Goal: Information Seeking & Learning: Find specific page/section

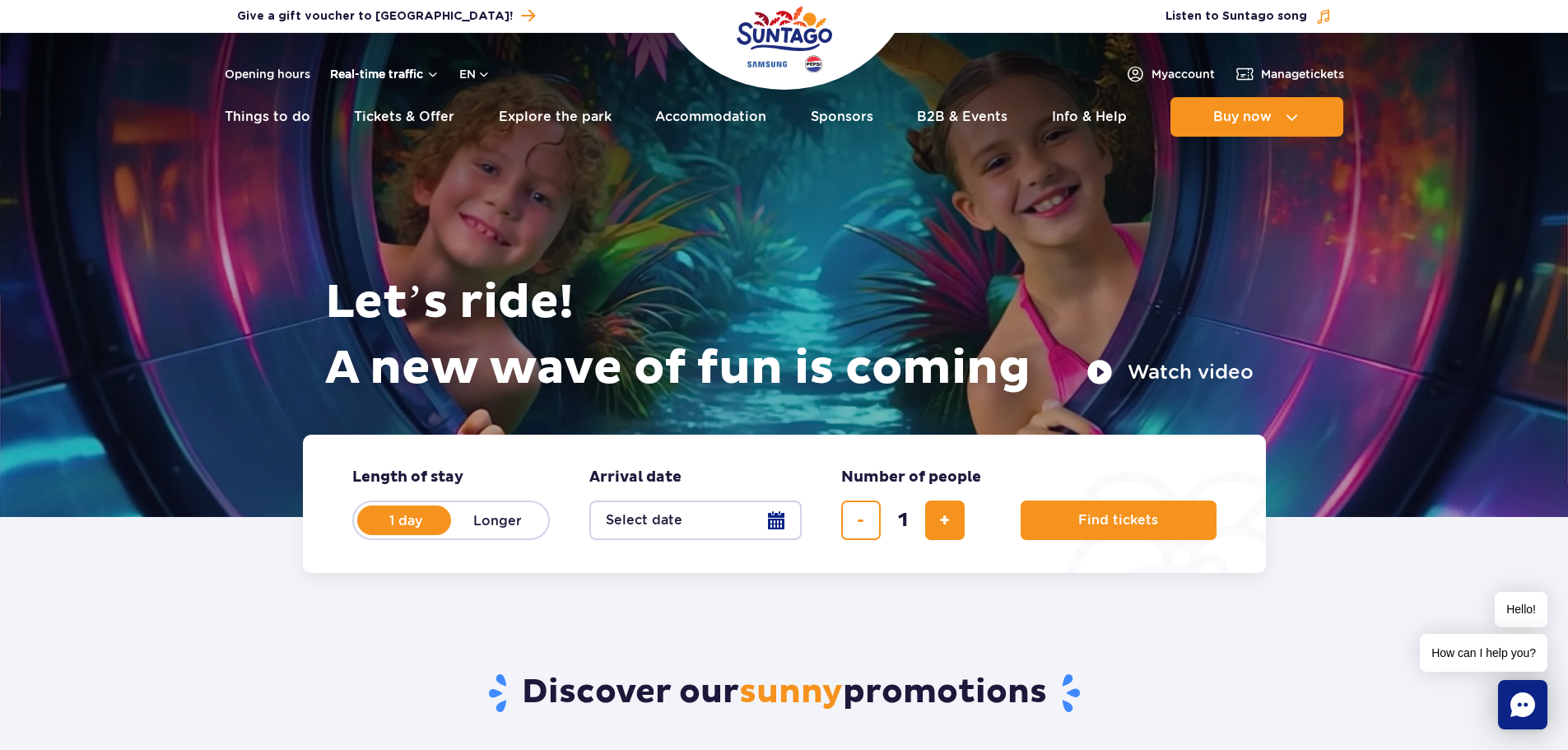
click at [423, 71] on button "Real-time traffic" at bounding box center [385, 74] width 110 height 13
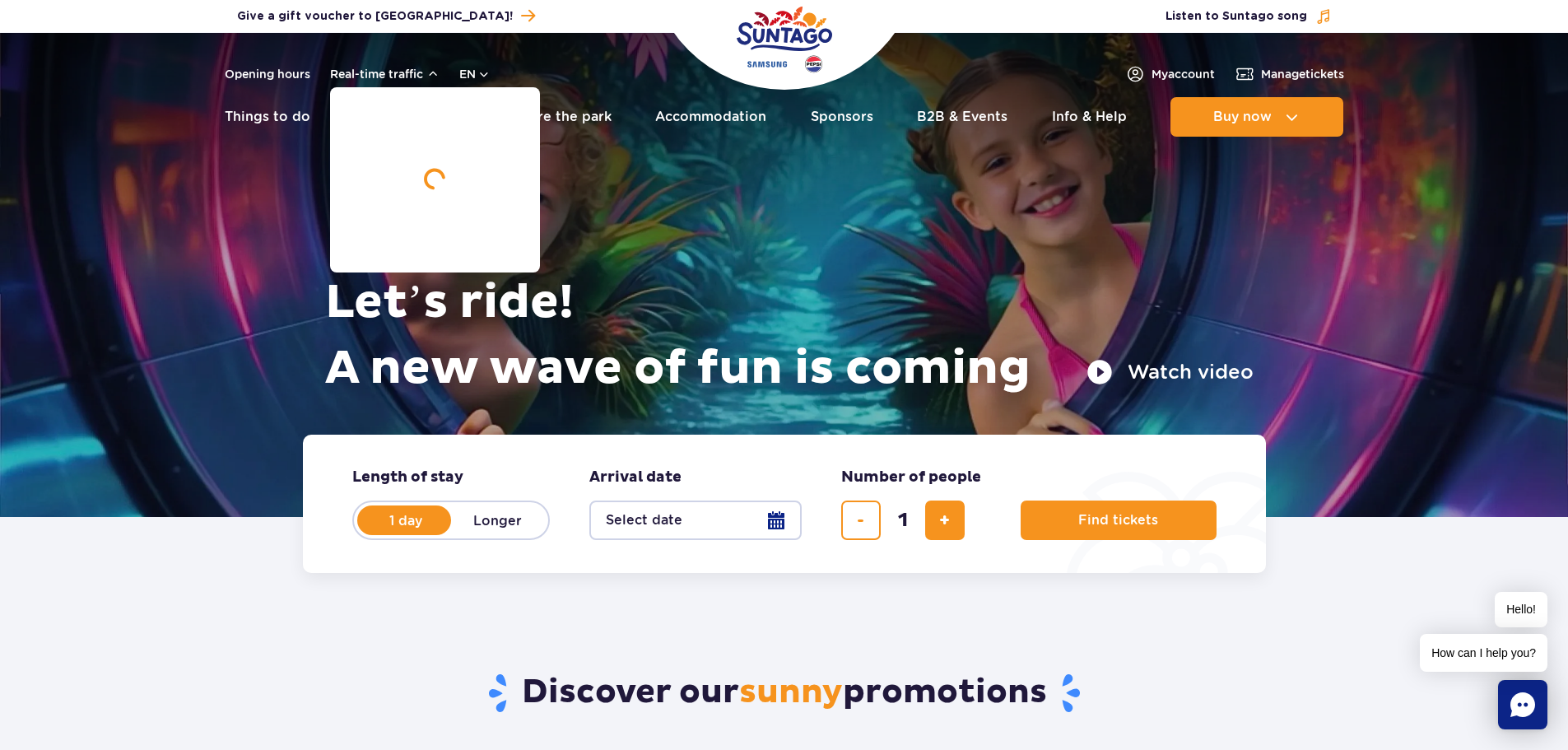
click at [170, 143] on header "Opening hours Real-time traffic Real-time traffic en PL EN UA My account Manage…" at bounding box center [784, 89] width 1568 height 113
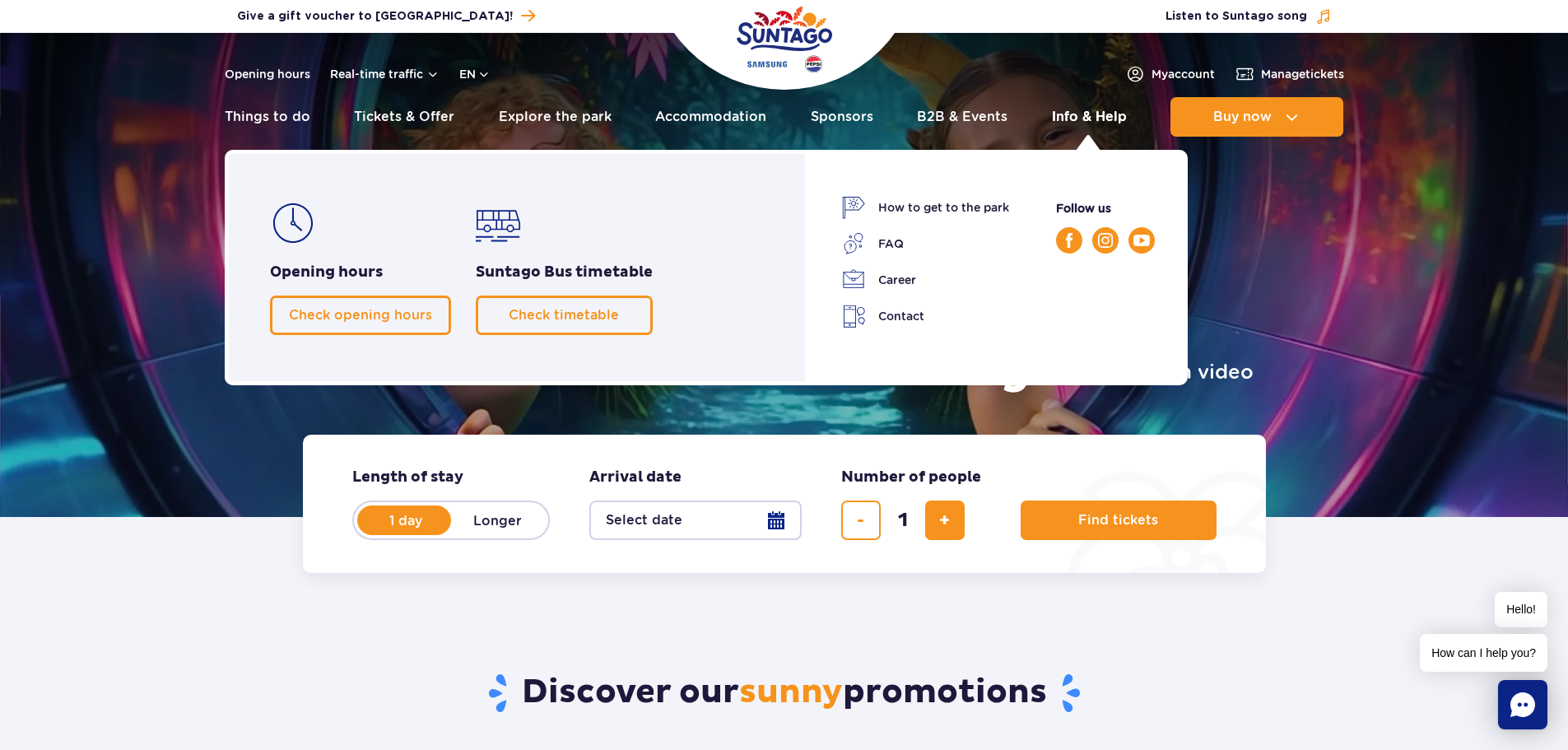
click at [1091, 115] on link "Info & Help" at bounding box center [1089, 117] width 75 height 40
